Goal: Task Accomplishment & Management: Manage account settings

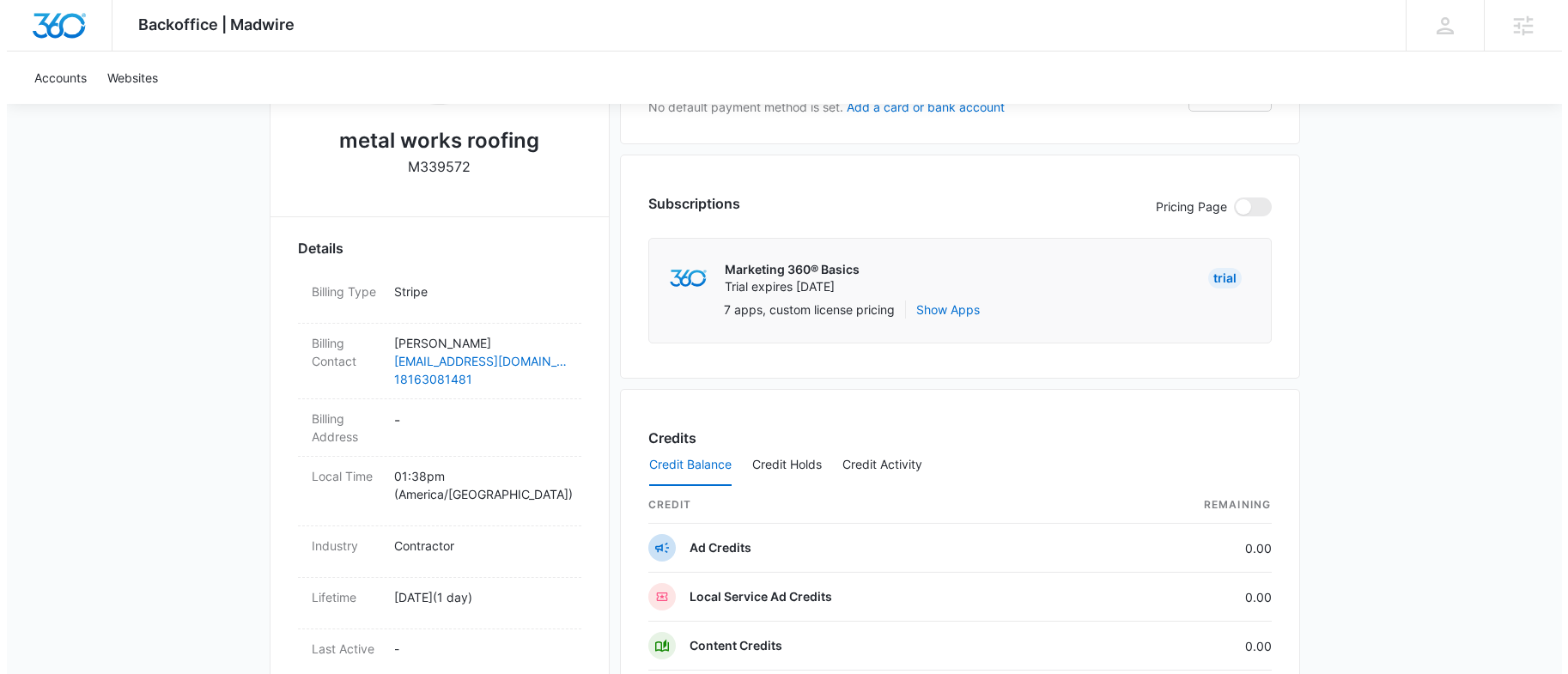
scroll to position [305, 0]
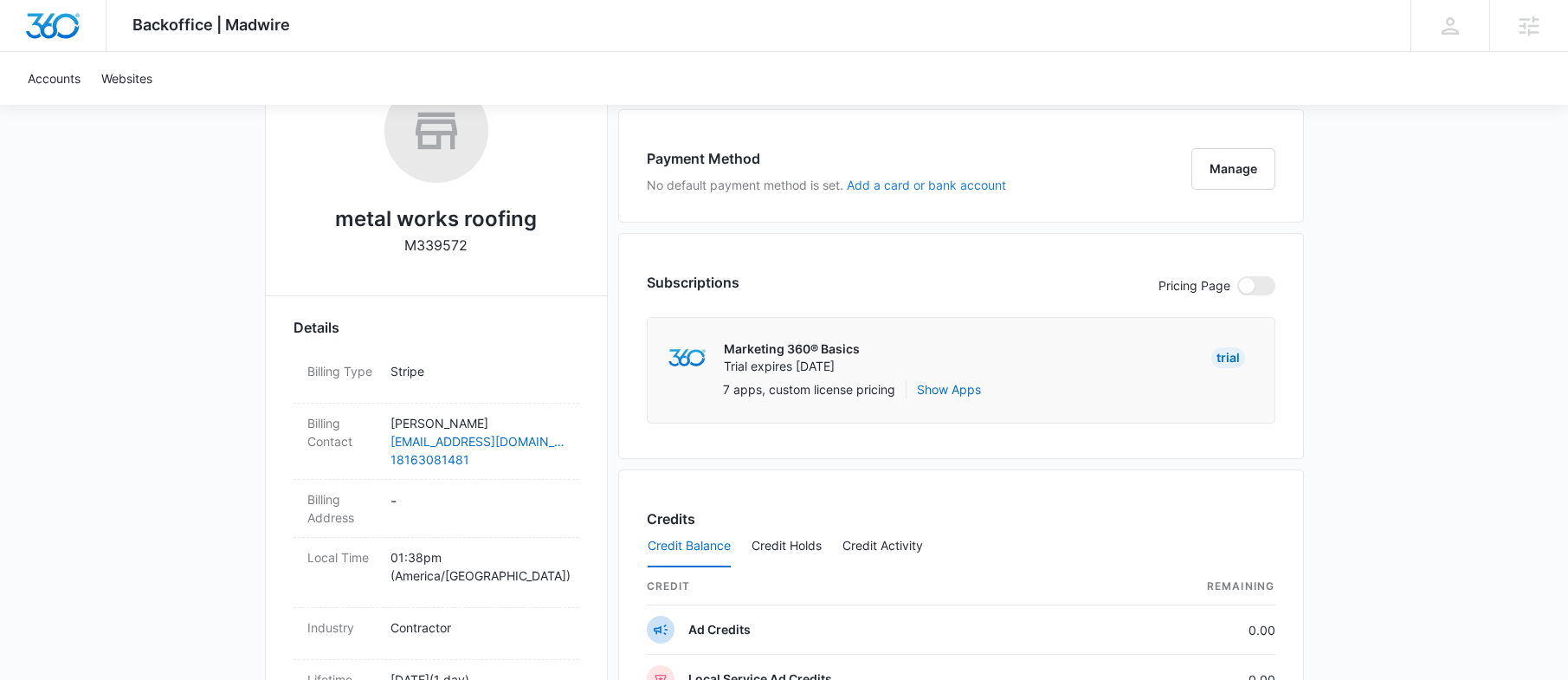
click at [884, 184] on button "Add a card or bank account" at bounding box center [926, 184] width 159 height 12
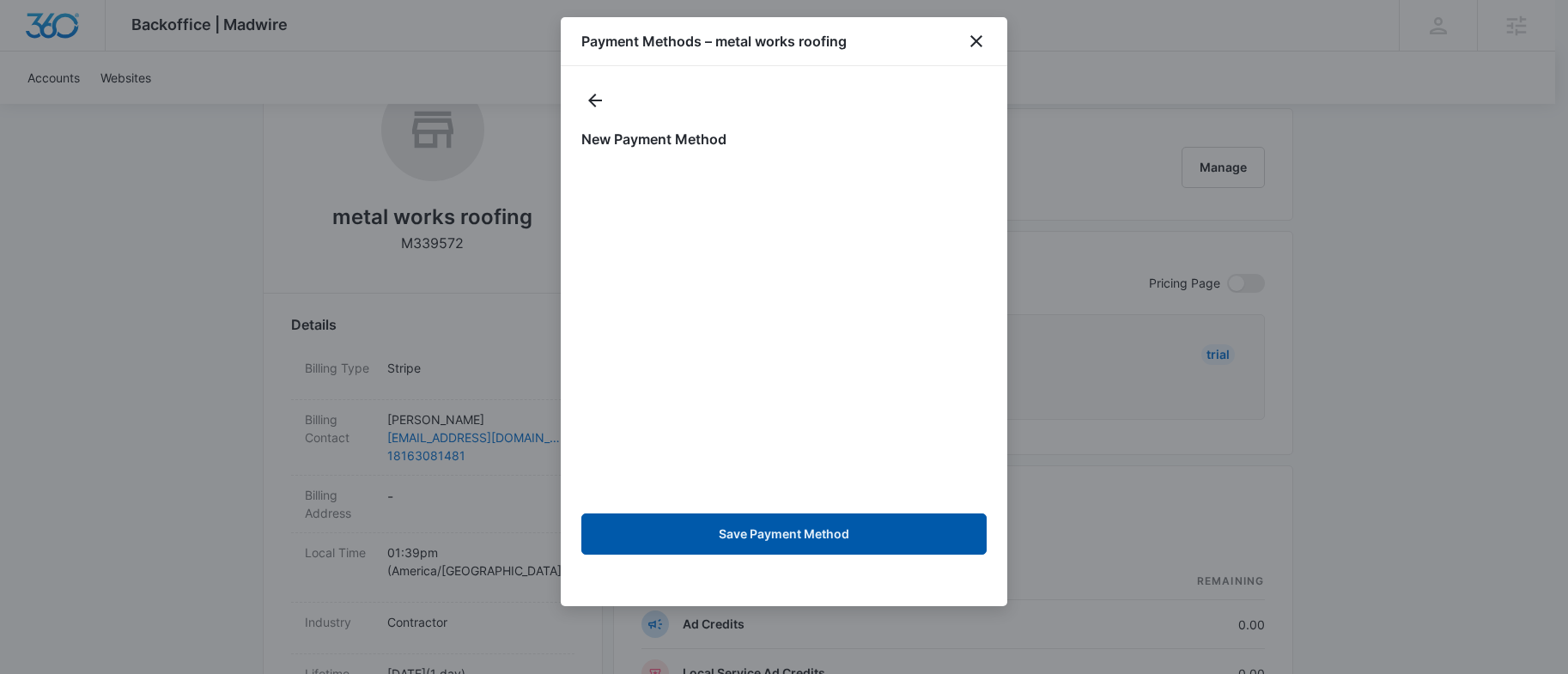
click at [808, 527] on button "Save Payment Method" at bounding box center [784, 534] width 405 height 41
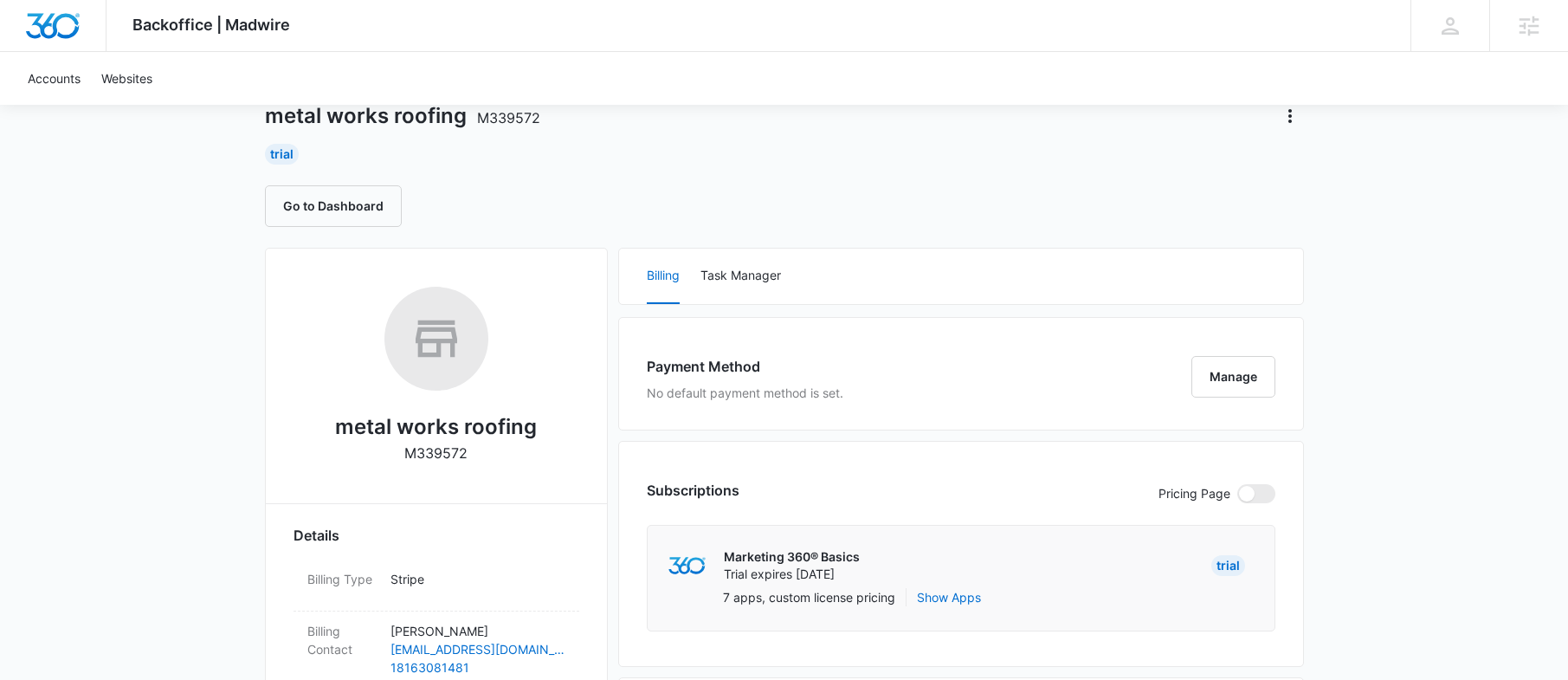
scroll to position [93, 0]
